Goal: Information Seeking & Learning: Learn about a topic

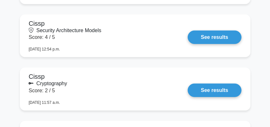
scroll to position [491, 0]
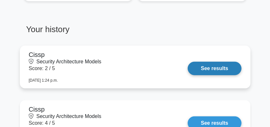
click at [218, 66] on link "See results" at bounding box center [214, 67] width 53 height 13
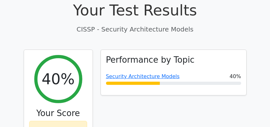
scroll to position [235, 0]
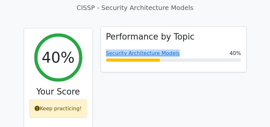
drag, startPoint x: 104, startPoint y: 39, endPoint x: 183, endPoint y: 39, distance: 79.1
click at [183, 39] on div "Performance by Topic Security Architecture Models 40%" at bounding box center [173, 49] width 145 height 45
copy link "Security Architecture Models"
click at [151, 50] on link "Security Architecture Models" at bounding box center [143, 53] width 74 height 6
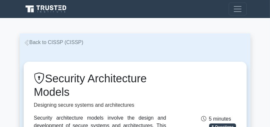
click at [46, 45] on link "Back to CISSP (CISSP)" at bounding box center [54, 41] width 60 height 5
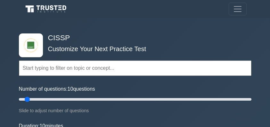
click at [92, 43] on div "Topics Security and Risk Management Asset Security Security Architecture and En…" at bounding box center [135, 59] width 233 height 36
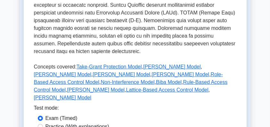
scroll to position [384, 0]
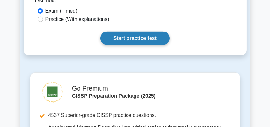
click at [146, 31] on link "Start practice test" at bounding box center [135, 37] width 70 height 13
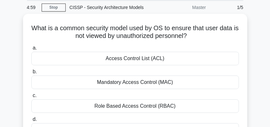
scroll to position [43, 0]
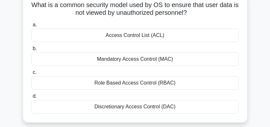
click at [204, 105] on div "Discretionary Access Control (DAC)" at bounding box center [135, 106] width 208 height 13
click at [31, 98] on input "d. Discretionary Access Control (DAC)" at bounding box center [31, 96] width 0 height 4
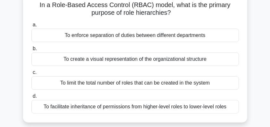
click at [140, 109] on div "To facilitate inheritance of permissions from higher-level roles to lower-level…" at bounding box center [135, 106] width 208 height 13
click at [31, 98] on input "d. To facilitate inheritance of permissions from higher-level roles to lower-le…" at bounding box center [31, 96] width 0 height 4
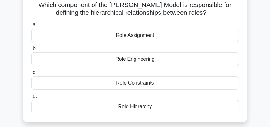
click at [146, 106] on div "Role Hierarchy" at bounding box center [135, 106] width 208 height 13
click at [31, 98] on input "d. Role Hierarchy" at bounding box center [31, 96] width 0 height 4
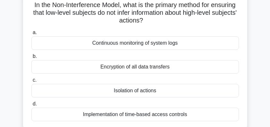
click at [214, 89] on div "Isolation of actions" at bounding box center [135, 90] width 208 height 13
click at [31, 82] on input "c. Isolation of actions" at bounding box center [31, 80] width 0 height 4
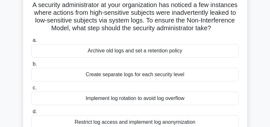
click at [200, 81] on div "Create separate logs for each security level" at bounding box center [135, 74] width 208 height 13
click at [31, 66] on input "b. Create separate logs for each security level" at bounding box center [31, 64] width 0 height 4
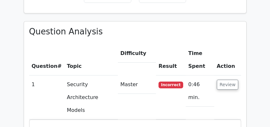
scroll to position [448, 0]
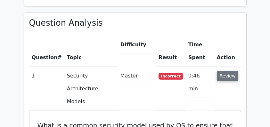
click at [232, 71] on button "Review" at bounding box center [228, 76] width 22 height 10
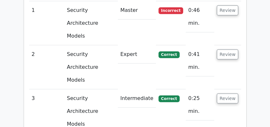
scroll to position [555, 0]
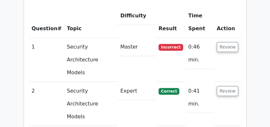
scroll to position [448, 0]
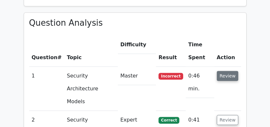
click at [226, 71] on button "Review" at bounding box center [228, 76] width 22 height 10
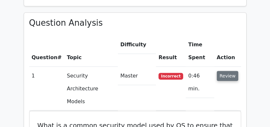
scroll to position [491, 0]
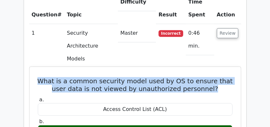
drag, startPoint x: 42, startPoint y: 53, endPoint x: 225, endPoint y: 60, distance: 182.7
click at [225, 77] on h5 "What is a common security model used by OS to ensure that user data is not view…" at bounding box center [135, 84] width 196 height 15
click at [223, 77] on h5 "What is a common security model used by OS to ensure that user data is not view…" at bounding box center [135, 84] width 196 height 15
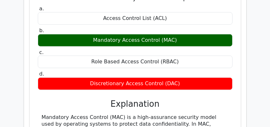
scroll to position [598, 0]
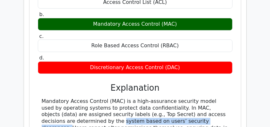
drag, startPoint x: 43, startPoint y: 93, endPoint x: 156, endPoint y: 93, distance: 113.4
click at [156, 98] on div "Mandatory Access Control (MAC) is a high-assurance security model used by opera…" at bounding box center [135, 124] width 187 height 53
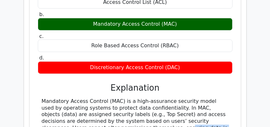
drag, startPoint x: 80, startPoint y: 101, endPoint x: 217, endPoint y: 105, distance: 136.5
click at [217, 105] on div "Mandatory Access Control (MAC) is a high-assurance security model used by opera…" at bounding box center [135, 124] width 187 height 53
drag, startPoint x: 202, startPoint y: 112, endPoint x: 40, endPoint y: 67, distance: 168.9
click at [40, 67] on div "a. Access Control List (ACL) b. Mandatory Access Control (MAC) c. d." at bounding box center [135, 75] width 196 height 175
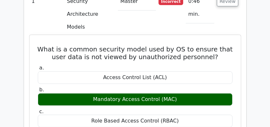
scroll to position [512, 0]
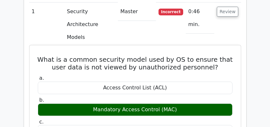
click at [39, 55] on h5 "What is a common security model used by OS to ensure that user data is not view…" at bounding box center [135, 62] width 196 height 15
drag, startPoint x: 41, startPoint y: 29, endPoint x: 190, endPoint y: 121, distance: 174.9
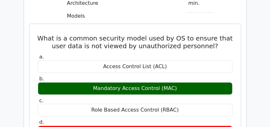
copy div "What is a common security model used by OS to ensure that user data is not view…"
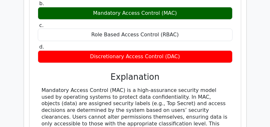
scroll to position [619, 0]
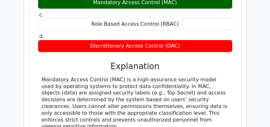
drag, startPoint x: 41, startPoint y: 52, endPoint x: 192, endPoint y: 89, distance: 155.1
click at [192, 89] on div "Mandatory Access Control (MAC) is a high-assurance security model used by opera…" at bounding box center [135, 102] width 195 height 53
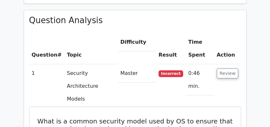
scroll to position [491, 0]
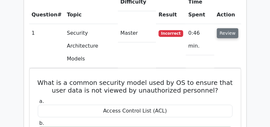
click at [229, 28] on button "Review" at bounding box center [228, 33] width 22 height 10
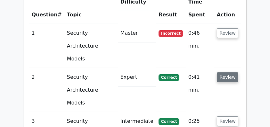
click at [228, 72] on button "Review" at bounding box center [228, 77] width 22 height 10
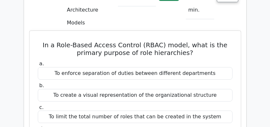
scroll to position [576, 0]
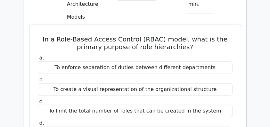
copy div "To facilitate inheritance of permissions from higher-level roles to lower-level…"
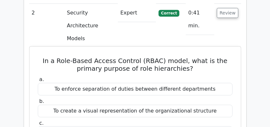
drag, startPoint x: 43, startPoint y: 17, endPoint x: 141, endPoint y: 46, distance: 102.6
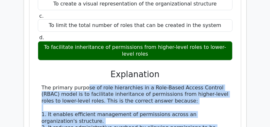
drag, startPoint x: 37, startPoint y: 45, endPoint x: 188, endPoint y: 105, distance: 162.7
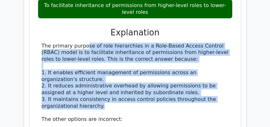
scroll to position [705, 0]
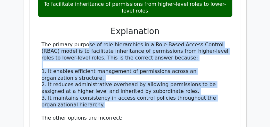
copy div "The primary purpose of role hierarchies in a Role-Based Access Control (RBAC) m…"
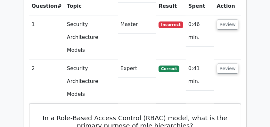
scroll to position [491, 0]
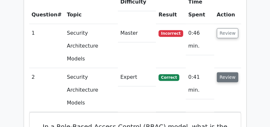
click at [232, 72] on button "Review" at bounding box center [228, 77] width 22 height 10
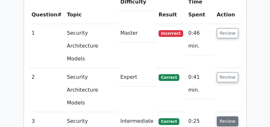
click at [226, 116] on button "Review" at bounding box center [228, 121] width 22 height 10
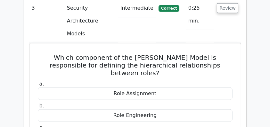
scroll to position [576, 0]
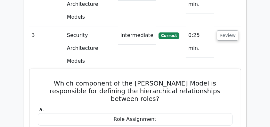
drag, startPoint x: 51, startPoint y: 29, endPoint x: 149, endPoint y: 44, distance: 99.5
click at [149, 79] on h5 "Which component of the Sandhu-Ferraiolo Model is responsible for defining the h…" at bounding box center [135, 90] width 196 height 23
copy h5 "Which component of the Sandhu-Ferraiolo Model is responsible for defining the h…"
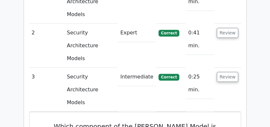
scroll to position [534, 0]
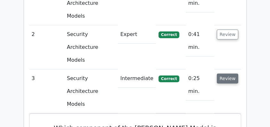
click at [233, 73] on button "Review" at bounding box center [228, 78] width 22 height 10
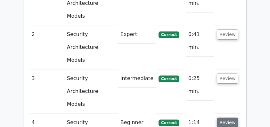
click at [230, 117] on button "Review" at bounding box center [228, 122] width 22 height 10
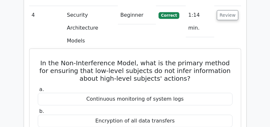
scroll to position [619, 0]
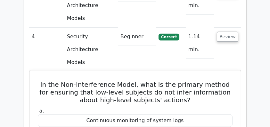
drag, startPoint x: 38, startPoint y: 18, endPoint x: 198, endPoint y: 117, distance: 188.2
copy div "In the Non-Interference Model, what is the primary method for ensuring that low…"
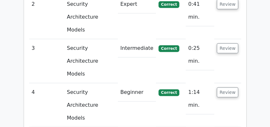
scroll to position [534, 0]
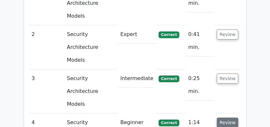
click at [226, 117] on button "Review" at bounding box center [228, 122] width 22 height 10
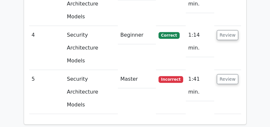
scroll to position [598, 0]
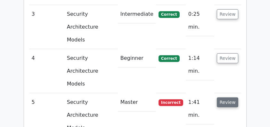
click at [230, 97] on button "Review" at bounding box center [228, 102] width 22 height 10
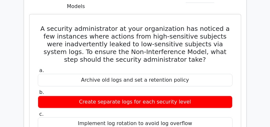
scroll to position [769, 0]
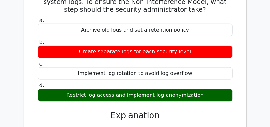
drag, startPoint x: 173, startPoint y: 40, endPoint x: 85, endPoint y: 60, distance: 89.9
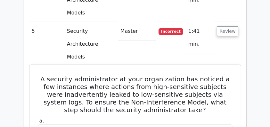
scroll to position [662, 0]
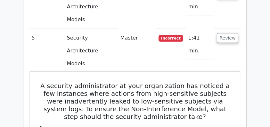
drag, startPoint x: 35, startPoint y: 7, endPoint x: 200, endPoint y: 123, distance: 202.1
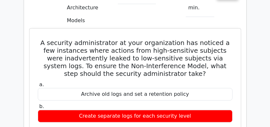
copy div "A security administrator at your organization has noticed a few instances where…"
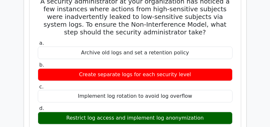
scroll to position [747, 0]
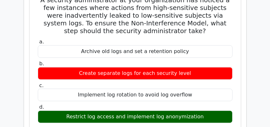
drag, startPoint x: 29, startPoint y: 66, endPoint x: 218, endPoint y: 89, distance: 190.0
click at [218, 89] on div "A security administrator at your organization has noticed a few instances where…" at bounding box center [135, 93] width 212 height 214
copy div "To prevent leakage from high-sensitive subjects to low-sensitive subjects, the …"
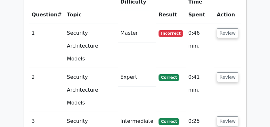
scroll to position [427, 0]
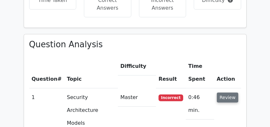
click at [225, 92] on button "Review" at bounding box center [228, 97] width 22 height 10
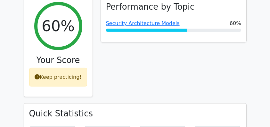
scroll to position [235, 0]
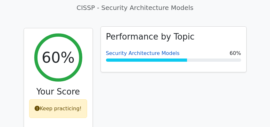
click at [152, 50] on link "Security Architecture Models" at bounding box center [143, 53] width 74 height 6
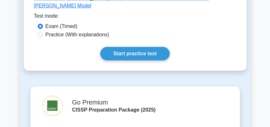
scroll to position [384, 0]
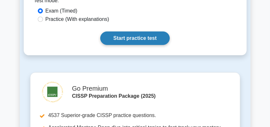
click at [139, 31] on link "Start practice test" at bounding box center [135, 37] width 70 height 13
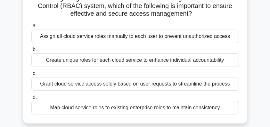
scroll to position [43, 0]
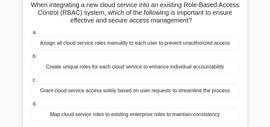
click at [219, 114] on div "Map cloud service roles to existing enterprise roles to maintain consistency" at bounding box center [135, 113] width 208 height 13
click at [31, 106] on input "d. Map cloud service roles to existing enterprise roles to maintain consistency" at bounding box center [31, 104] width 0 height 4
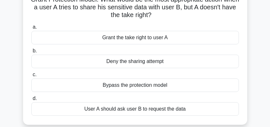
scroll to position [64, 0]
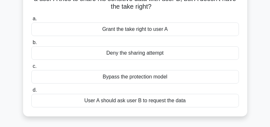
click at [153, 32] on div "Grant the take right to user A" at bounding box center [135, 28] width 208 height 13
click at [31, 21] on input "a. Grant the take right to user A" at bounding box center [31, 19] width 0 height 4
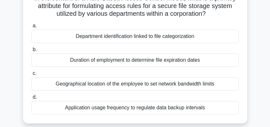
scroll to position [43, 0]
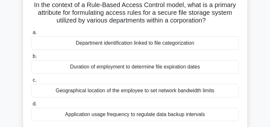
click at [171, 45] on div "Department identification linked to file categorization" at bounding box center [135, 42] width 208 height 13
click at [31, 35] on input "a. Department identification linked to file categorization" at bounding box center [31, 32] width 0 height 4
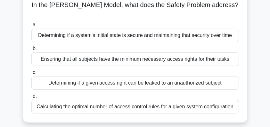
click at [225, 83] on div "Determining if a given access right can be leaked to an unauthorized subject" at bounding box center [135, 82] width 208 height 13
click at [31, 74] on input "c. Determining if a given access right can be leaked to an unauthorized subject" at bounding box center [31, 72] width 0 height 4
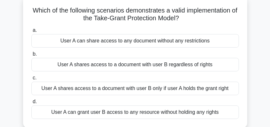
scroll to position [64, 0]
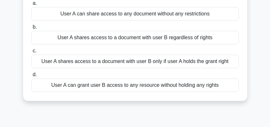
click at [193, 62] on div "User A shares access to a document with user B only if user A holds the grant r…" at bounding box center [135, 60] width 208 height 13
click at [31, 53] on input "c. User A shares access to a document with user B only if user A holds the gran…" at bounding box center [31, 51] width 0 height 4
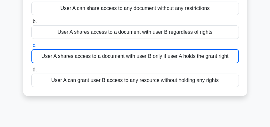
scroll to position [85, 0]
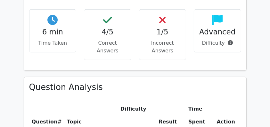
scroll to position [470, 0]
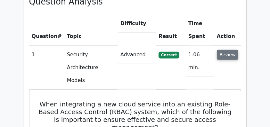
click at [229, 50] on button "Review" at bounding box center [228, 55] width 22 height 10
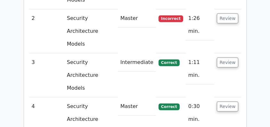
scroll to position [555, 0]
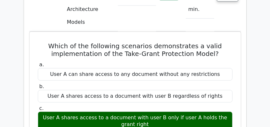
scroll to position [662, 0]
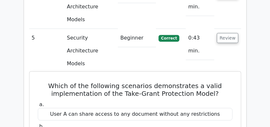
drag, startPoint x: 51, startPoint y: 6, endPoint x: 228, endPoint y: 104, distance: 202.1
copy div "Which of the following scenarios demonstrates a valid implementation of the Tak…"
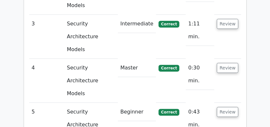
scroll to position [598, 0]
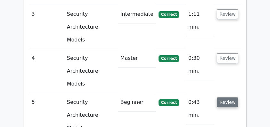
click at [232, 97] on button "Review" at bounding box center [228, 102] width 22 height 10
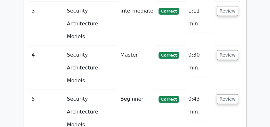
scroll to position [576, 0]
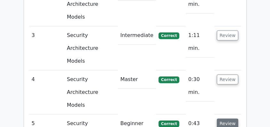
click at [230, 118] on button "Review" at bounding box center [228, 123] width 22 height 10
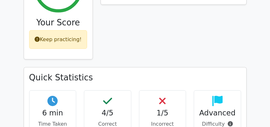
scroll to position [256, 0]
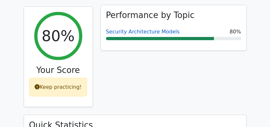
click at [139, 29] on link "Security Architecture Models" at bounding box center [143, 32] width 74 height 6
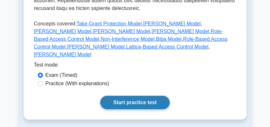
click at [135, 95] on link "Start practice test" at bounding box center [135, 101] width 70 height 13
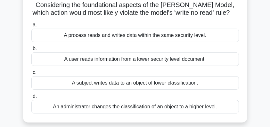
scroll to position [64, 0]
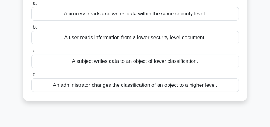
click at [192, 92] on div "An administrator changes the classification of an object to a higher level." at bounding box center [135, 84] width 208 height 13
click at [31, 77] on input "d. An administrator changes the classification of an object to a higher level." at bounding box center [31, 74] width 0 height 4
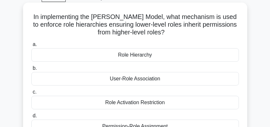
scroll to position [21, 0]
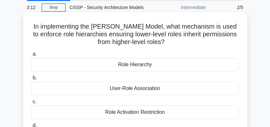
click at [196, 64] on div "Role Hierarchy" at bounding box center [135, 64] width 208 height 13
click at [31, 56] on input "a. Role Hierarchy" at bounding box center [31, 54] width 0 height 4
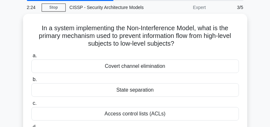
scroll to position [43, 0]
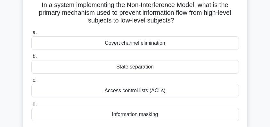
click at [227, 66] on div "State separation" at bounding box center [135, 66] width 208 height 13
click at [31, 58] on input "b. State separation" at bounding box center [31, 56] width 0 height 4
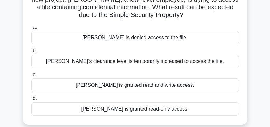
scroll to position [64, 0]
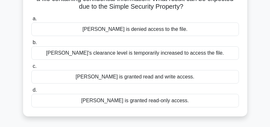
click at [190, 99] on div "John is granted read-only access." at bounding box center [135, 100] width 208 height 13
click at [31, 92] on input "d. John is granted read-only access." at bounding box center [31, 90] width 0 height 4
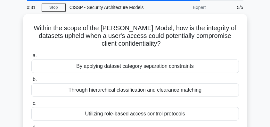
scroll to position [43, 0]
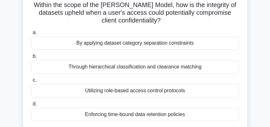
click at [204, 43] on div "By applying dataset category separation constraints" at bounding box center [135, 42] width 208 height 13
click at [31, 35] on input "a. By applying dataset category separation constraints" at bounding box center [31, 32] width 0 height 4
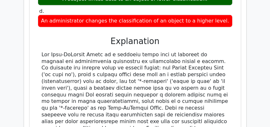
scroll to position [662, 0]
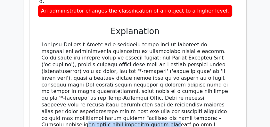
drag, startPoint x: 83, startPoint y: 88, endPoint x: 172, endPoint y: 86, distance: 89.1
click at [172, 86] on div at bounding box center [135, 114] width 187 height 147
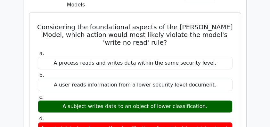
scroll to position [534, 0]
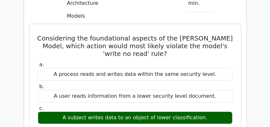
drag, startPoint x: 46, startPoint y: 8, endPoint x: 230, endPoint y: 113, distance: 212.0
copy div "Considering the foundational aspects of the Bell-LaPadula Model, which action w…"
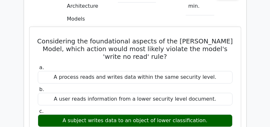
scroll to position [491, 0]
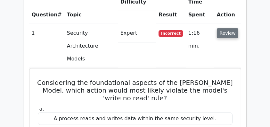
click at [226, 28] on button "Review" at bounding box center [228, 33] width 22 height 10
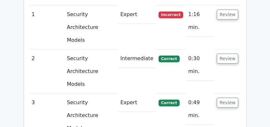
scroll to position [534, 0]
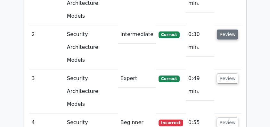
click at [228, 29] on button "Review" at bounding box center [228, 34] width 22 height 10
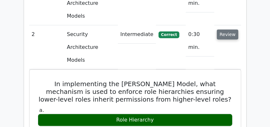
click at [228, 29] on button "Review" at bounding box center [228, 34] width 22 height 10
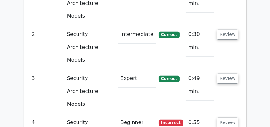
click at [230, 69] on td "Review" at bounding box center [227, 91] width 27 height 44
click at [229, 73] on button "Review" at bounding box center [228, 78] width 22 height 10
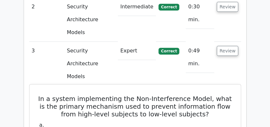
scroll to position [555, 0]
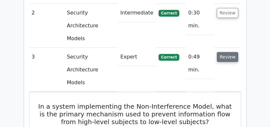
click at [224, 52] on button "Review" at bounding box center [228, 57] width 22 height 10
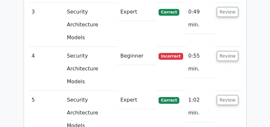
scroll to position [598, 0]
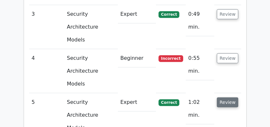
click at [227, 97] on button "Review" at bounding box center [228, 102] width 22 height 10
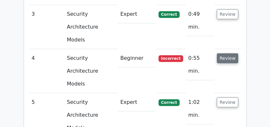
click at [230, 53] on button "Review" at bounding box center [228, 58] width 22 height 10
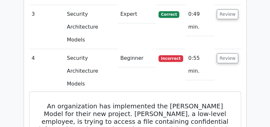
drag, startPoint x: 37, startPoint y: 39, endPoint x: 195, endPoint y: 83, distance: 164.4
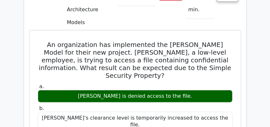
scroll to position [662, 0]
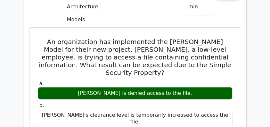
copy div "An organization has implemented the Bell-LaPadula Model for their new project. …"
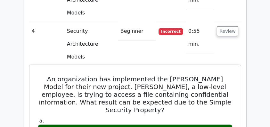
scroll to position [598, 0]
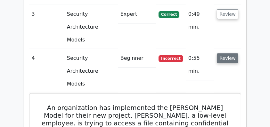
click at [222, 53] on button "Review" at bounding box center [228, 58] width 22 height 10
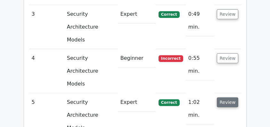
click at [225, 97] on button "Review" at bounding box center [228, 102] width 22 height 10
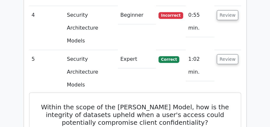
drag, startPoint x: 50, startPoint y: 25, endPoint x: 164, endPoint y: 68, distance: 121.9
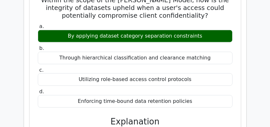
scroll to position [811, 0]
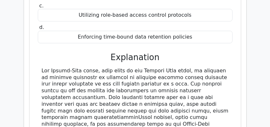
click at [183, 89] on div at bounding box center [135, 123] width 187 height 113
copy div "Within the scope of the Brewer-Nash Model, how is the integrity of datasets uph…"
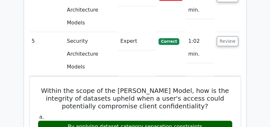
scroll to position [641, 0]
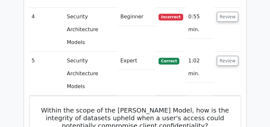
click at [16, 67] on main "Go Premium CISSP Preparation Package (2025) 4537 Superior-grade CISSP practice …" at bounding box center [135, 20] width 270 height 1285
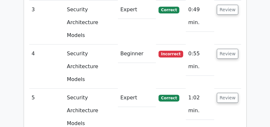
scroll to position [598, 0]
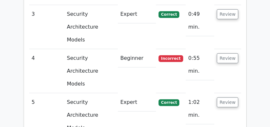
drag, startPoint x: 48, startPoint y: 70, endPoint x: 214, endPoint y: 86, distance: 167.3
copy h5 "Within the scope of the Brewer-Nash Model, how is the integrity of datasets uph…"
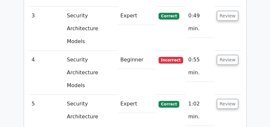
click at [15, 49] on main "Go Premium CISSP Preparation Package (2025) 4537 Superior-grade CISSP practice …" at bounding box center [135, 63] width 270 height 1285
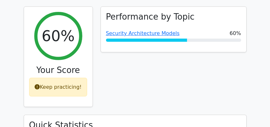
scroll to position [235, 0]
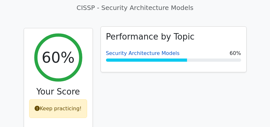
click at [134, 50] on link "Security Architecture Models" at bounding box center [143, 53] width 74 height 6
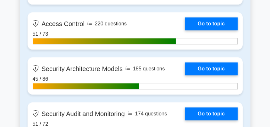
scroll to position [1595, 0]
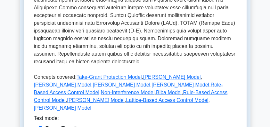
scroll to position [299, 0]
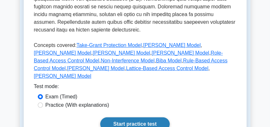
click at [137, 117] on link "Start practice test" at bounding box center [135, 123] width 70 height 13
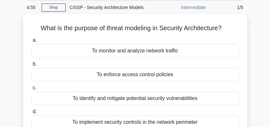
scroll to position [43, 0]
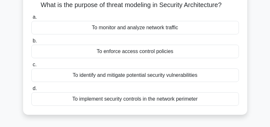
click at [155, 77] on div "To identify and mitigate potential security vulnerabilities" at bounding box center [135, 74] width 208 height 13
click at [31, 67] on input "c. To identify and mitigate potential security vulnerabilities" at bounding box center [31, 64] width 0 height 4
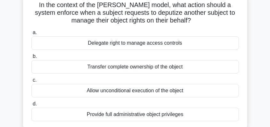
click at [190, 45] on div "Delegate right to manage access controls" at bounding box center [135, 42] width 208 height 13
click at [31, 35] on input "a. Delegate right to manage access controls" at bounding box center [31, 32] width 0 height 4
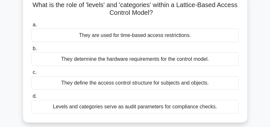
click at [209, 83] on div "They define the access control structure for subjects and objects." at bounding box center [135, 82] width 208 height 13
click at [31, 74] on input "c. They define the access control structure for subjects and objects." at bounding box center [31, 72] width 0 height 4
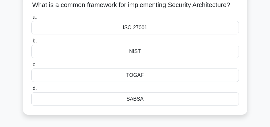
click at [173, 34] on div "ISO 27001" at bounding box center [135, 27] width 208 height 13
click at [31, 19] on input "a. ISO 27001" at bounding box center [31, 17] width 0 height 4
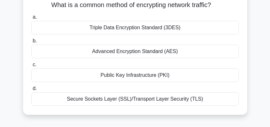
click at [199, 98] on div "Secure Sockets Layer (SSL)/Transport Layer Security (TLS)" at bounding box center [135, 98] width 208 height 13
click at [31, 90] on input "d. Secure Sockets Layer (SSL)/Transport Layer Security (TLS)" at bounding box center [31, 88] width 0 height 4
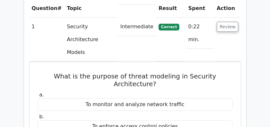
scroll to position [491, 0]
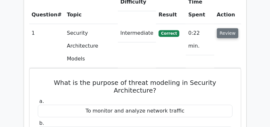
click at [229, 28] on button "Review" at bounding box center [228, 33] width 22 height 10
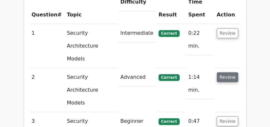
click at [231, 72] on button "Review" at bounding box center [228, 77] width 22 height 10
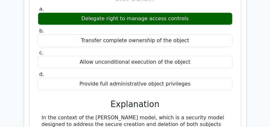
scroll to position [662, 0]
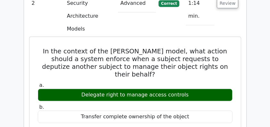
scroll to position [534, 0]
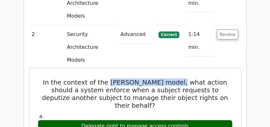
drag, startPoint x: 112, startPoint y: 43, endPoint x: 185, endPoint y: 43, distance: 73.0
click at [185, 78] on h5 "In the context of the Graham-Denning model, what action should a system enforce…" at bounding box center [135, 93] width 196 height 31
copy h5 "Graham-Denning model"
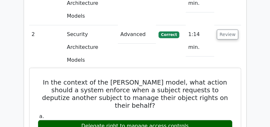
click at [83, 78] on h5 "In the context of the Graham-Denning model, what action should a system enforce…" at bounding box center [135, 93] width 196 height 31
drag, startPoint x: 41, startPoint y: 37, endPoint x: 186, endPoint y: 116, distance: 164.7
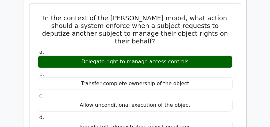
scroll to position [598, 0]
click at [199, 120] on div "Provide full administrative object privileges" at bounding box center [135, 126] width 195 height 12
copy div "In the context of the Graham-Denning model, what action should a system enforce…"
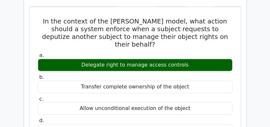
click at [10, 44] on main "Go Premium CISSP Preparation Package (2025) 4537 Superior-grade CISSP practice …" at bounding box center [135, 71] width 270 height 1300
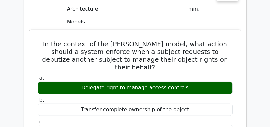
scroll to position [534, 0]
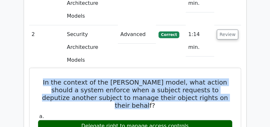
drag, startPoint x: 45, startPoint y: 40, endPoint x: 217, endPoint y: 56, distance: 173.1
click at [223, 78] on h5 "In the context of the Graham-Denning model, what action should a system enforce…" at bounding box center [135, 93] width 196 height 31
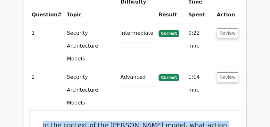
scroll to position [491, 0]
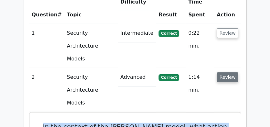
click at [221, 72] on button "Review" at bounding box center [228, 77] width 22 height 10
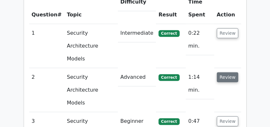
click at [225, 72] on button "Review" at bounding box center [228, 77] width 22 height 10
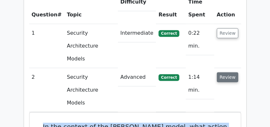
click at [225, 72] on button "Review" at bounding box center [228, 77] width 22 height 10
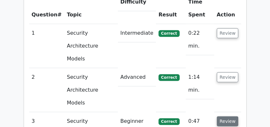
click at [228, 116] on button "Review" at bounding box center [228, 121] width 22 height 10
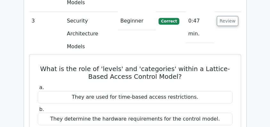
scroll to position [598, 0]
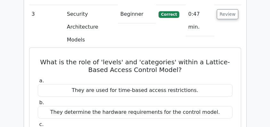
drag, startPoint x: 40, startPoint y: 7, endPoint x: 231, endPoint y: 101, distance: 212.7
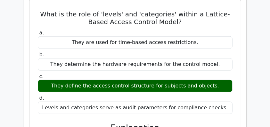
scroll to position [705, 0]
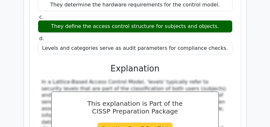
copy div "What is the role of 'levels' and 'categories' within a Lattice-Based Access Con…"
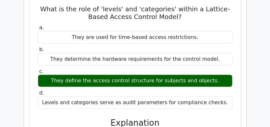
scroll to position [598, 0]
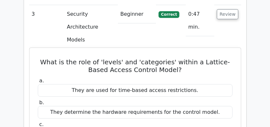
copy div "What is the role of 'levels' and 'categories' within a Lattice-Based Access Con…"
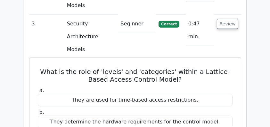
scroll to position [512, 0]
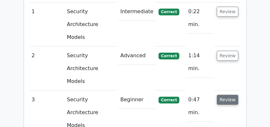
click at [221, 94] on button "Review" at bounding box center [228, 99] width 22 height 10
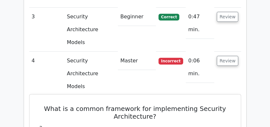
scroll to position [619, 0]
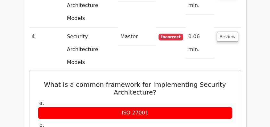
drag, startPoint x: 45, startPoint y: 14, endPoint x: 178, endPoint y: 109, distance: 162.9
copy div "What is a common framework for implementing Security Architecture? a. ISO 27001…"
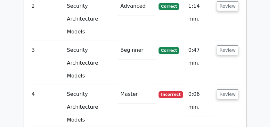
scroll to position [534, 0]
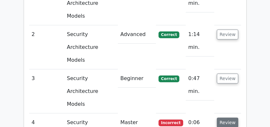
click at [228, 117] on button "Review" at bounding box center [228, 122] width 22 height 10
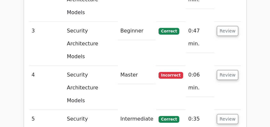
scroll to position [576, 0]
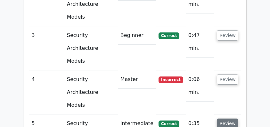
click at [227, 118] on button "Review" at bounding box center [228, 123] width 22 height 10
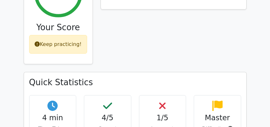
scroll to position [235, 0]
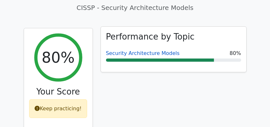
click at [124, 50] on link "Security Architecture Models" at bounding box center [143, 53] width 74 height 6
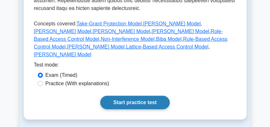
click at [130, 95] on link "Start practice test" at bounding box center [135, 101] width 70 height 13
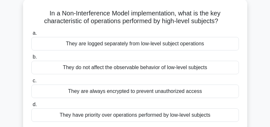
scroll to position [43, 0]
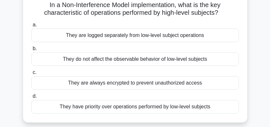
click at [173, 62] on div "They do not affect the observable behavior of low-level subjects" at bounding box center [135, 58] width 208 height 13
click at [31, 51] on input "b. They do not affect the observable behavior of low-level subjects" at bounding box center [31, 48] width 0 height 4
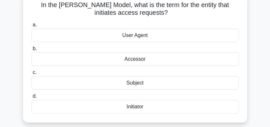
click at [165, 81] on div "Subject" at bounding box center [135, 82] width 208 height 13
click at [31, 74] on input "c. Subject" at bounding box center [31, 72] width 0 height 4
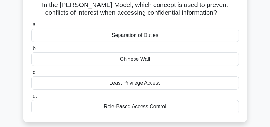
click at [153, 37] on div "Separation of Duties" at bounding box center [135, 35] width 208 height 13
click at [31, 27] on input "a. Separation of Duties" at bounding box center [31, 25] width 0 height 4
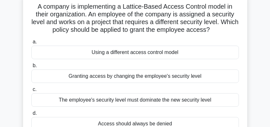
scroll to position [21, 0]
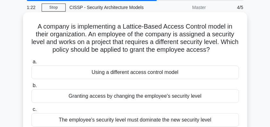
click at [186, 98] on div "Granting access by changing the employee's security level" at bounding box center [135, 95] width 208 height 13
click at [31, 87] on input "b. Granting access by changing the employee's security level" at bounding box center [31, 85] width 0 height 4
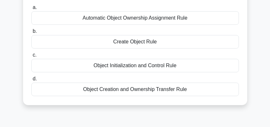
scroll to position [64, 0]
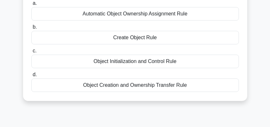
click at [165, 92] on div "Object Creation and Ownership Transfer Rule" at bounding box center [135, 84] width 208 height 13
click at [31, 77] on input "d. Object Creation and Ownership Transfer Rule" at bounding box center [31, 74] width 0 height 4
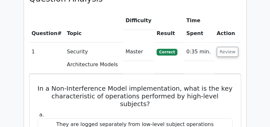
scroll to position [491, 0]
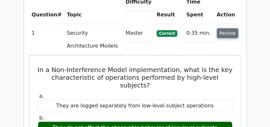
click at [222, 28] on button "Review" at bounding box center [228, 33] width 22 height 10
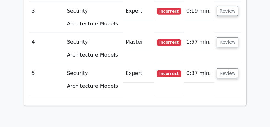
scroll to position [576, 0]
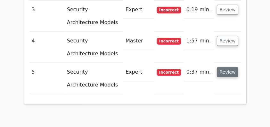
click at [227, 67] on button "Review" at bounding box center [228, 72] width 22 height 10
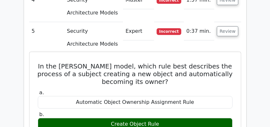
scroll to position [598, 0]
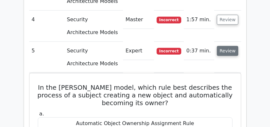
click at [227, 46] on button "Review" at bounding box center [228, 51] width 22 height 10
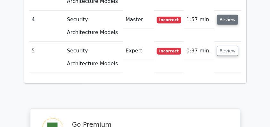
click at [228, 15] on button "Review" at bounding box center [228, 20] width 22 height 10
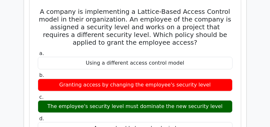
scroll to position [619, 0]
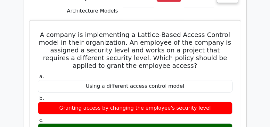
click at [246, 70] on div "Question Analysis Question # Topic Difficulty Result Time Spent Action 1 Securi…" at bounding box center [135, 92] width 222 height 500
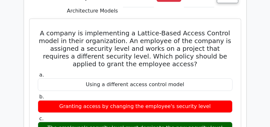
click at [116, 35] on h5 "A company is implementing a Lattice-Based Access Control model in their organiz…" at bounding box center [135, 48] width 196 height 38
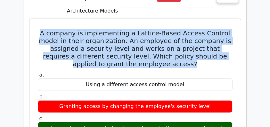
click at [116, 35] on h5 "A company is implementing a Lattice-Based Access Control model in their organiz…" at bounding box center [135, 48] width 196 height 38
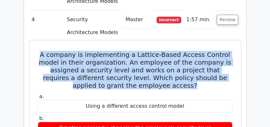
scroll to position [662, 0]
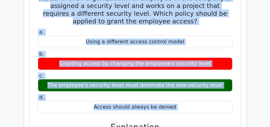
click at [178, 101] on div "Access should always be denied" at bounding box center [135, 107] width 195 height 12
copy div "A company is implementing a Lattice-Based Access Control model in their organiz…"
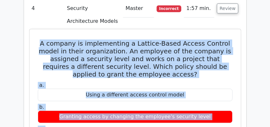
scroll to position [576, 0]
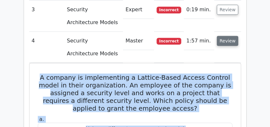
click at [221, 36] on button "Review" at bounding box center [228, 41] width 22 height 10
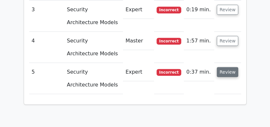
click at [224, 67] on button "Review" at bounding box center [228, 72] width 22 height 10
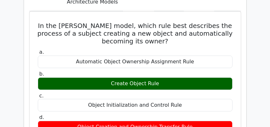
scroll to position [662, 0]
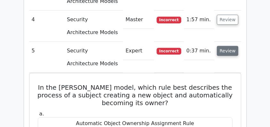
click at [232, 46] on button "Review" at bounding box center [228, 51] width 22 height 10
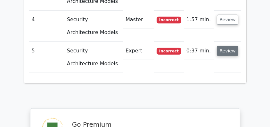
scroll to position [534, 0]
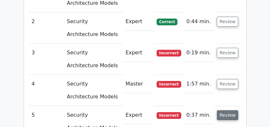
click at [229, 48] on button "Review" at bounding box center [228, 53] width 22 height 10
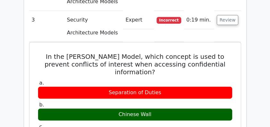
scroll to position [576, 0]
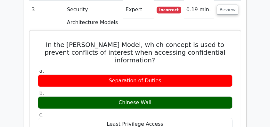
drag, startPoint x: 39, startPoint y: 29, endPoint x: 223, endPoint y: 113, distance: 202.4
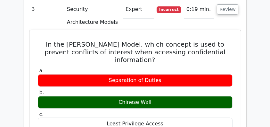
scroll to position [555, 0]
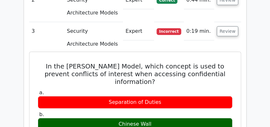
copy div "In the Brewer-Nash Model, which concept is used to prevent conflicts of interes…"
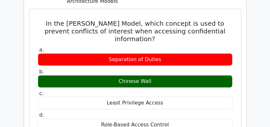
copy div "In the Brewer-Nash Model, which concept is used to prevent conflicts of interes…"
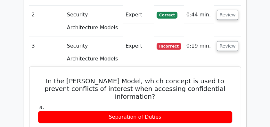
scroll to position [534, 0]
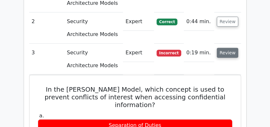
click at [222, 48] on button "Review" at bounding box center [228, 53] width 22 height 10
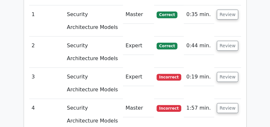
scroll to position [491, 0]
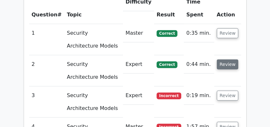
click at [225, 59] on button "Review" at bounding box center [228, 64] width 22 height 10
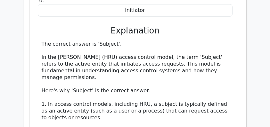
scroll to position [683, 0]
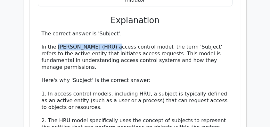
drag, startPoint x: 58, startPoint y: 33, endPoint x: 114, endPoint y: 33, distance: 56.0
copy div "Harrison-Ruzzo-Ullman"
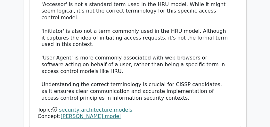
scroll to position [854, 0]
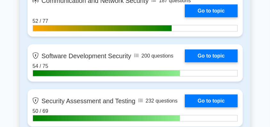
scroll to position [677, 0]
